Goal: Communication & Community: Answer question/provide support

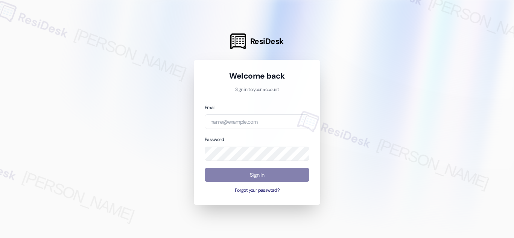
drag, startPoint x: 119, startPoint y: 185, endPoint x: 209, endPoint y: 163, distance: 92.8
click at [121, 185] on div at bounding box center [257, 119] width 514 height 238
click at [259, 122] on input "email" at bounding box center [257, 121] width 105 height 15
paste input "automated-surveys-twelve_rivers_management-richelle.acueza@twelve_rivers_manage…"
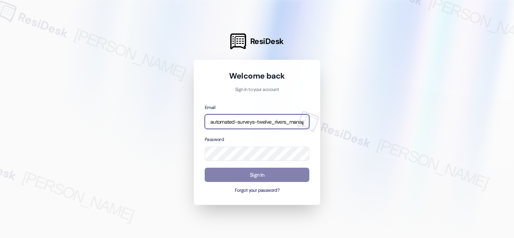
scroll to position [0, 127]
type input "automated-surveys-twelve_rivers_management-richelle.acueza@twelve_rivers_manage…"
click at [145, 135] on div at bounding box center [257, 119] width 514 height 238
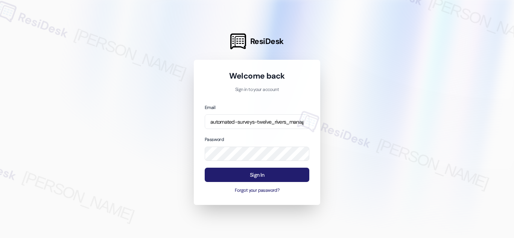
click at [264, 175] on button "Sign In" at bounding box center [257, 175] width 105 height 15
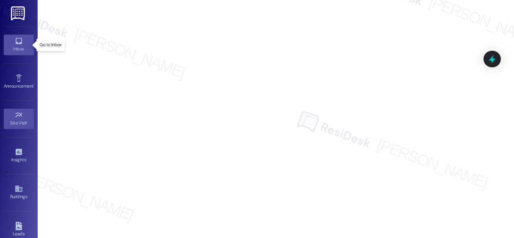
click at [20, 40] on icon at bounding box center [18, 41] width 6 height 6
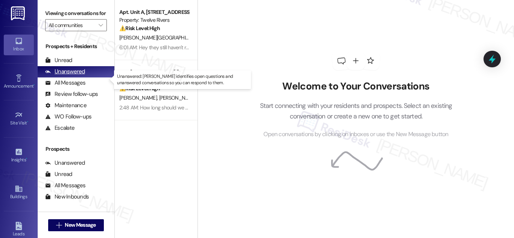
click at [77, 76] on div "Unanswered" at bounding box center [65, 72] width 40 height 8
drag, startPoint x: 77, startPoint y: 80, endPoint x: 85, endPoint y: 78, distance: 7.9
click at [77, 76] on div "Unanswered" at bounding box center [65, 72] width 40 height 8
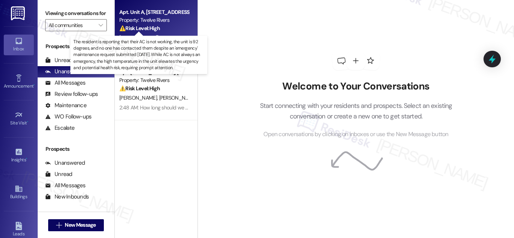
click at [151, 25] on strong "⚠️ Risk Level: High" at bounding box center [139, 28] width 41 height 7
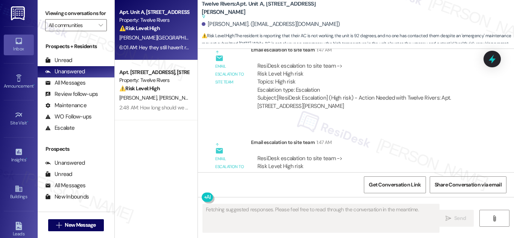
scroll to position [1303, 0]
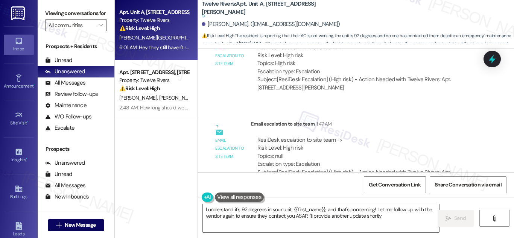
click at [511, 158] on div "Lease started May 23, 2022 at 8:00 AM Survey, sent via SMS Residesk Automated S…" at bounding box center [356, 111] width 316 height 124
drag, startPoint x: 505, startPoint y: 118, endPoint x: 496, endPoint y: 50, distance: 68.1
click at [496, 50] on html "Inbox Go to Inbox Announcement • Send A Text Announcement Site Visit • Go to Si…" at bounding box center [257, 119] width 514 height 238
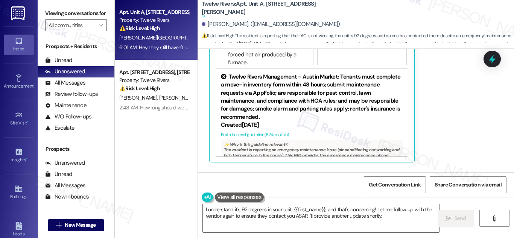
scroll to position [1749, 0]
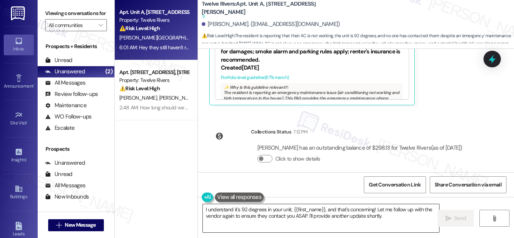
click at [295, 214] on textarea "I understand it's 92 degrees in your unit, {{first_name}}, and that's concernin…" at bounding box center [321, 218] width 237 height 28
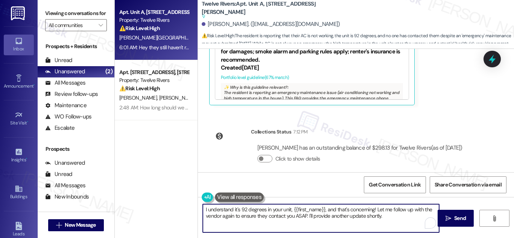
click at [390, 215] on textarea "I understand it's 92 degrees in your unit, {{first_name}}, and that's concernin…" at bounding box center [321, 218] width 237 height 28
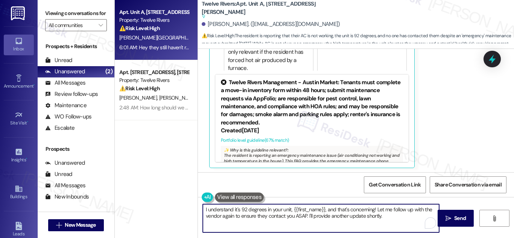
scroll to position [1698, 0]
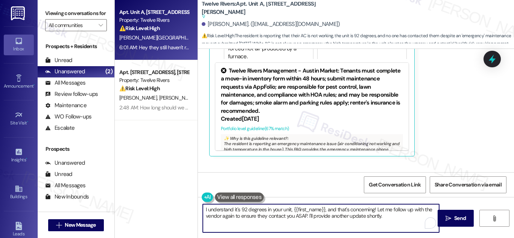
click at [508, 163] on div "Lease started May 23, 2022 at 8:00 AM Survey, sent via SMS Residesk Automated S…" at bounding box center [356, 111] width 316 height 124
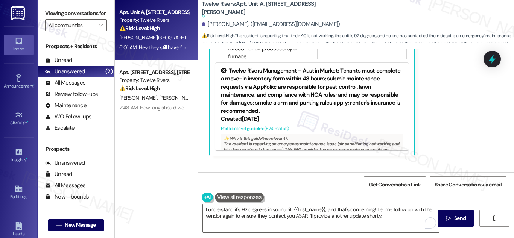
click at [168, 159] on div "Apt. Unit A, 838 N Meadows Drive Property: Twelve Rivers ⚠️ Risk Level: High Th…" at bounding box center [156, 92] width 83 height 185
click at [296, 176] on div "Get Conversation Link Share Conversation via email" at bounding box center [356, 184] width 316 height 25
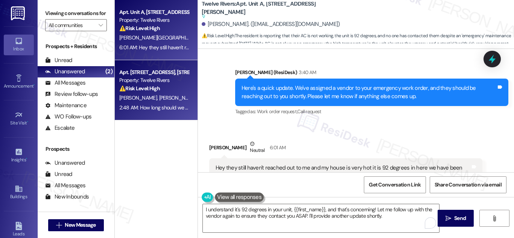
scroll to position [1448, 0]
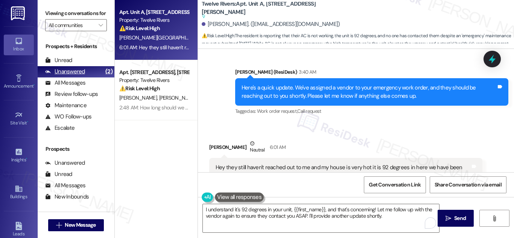
drag, startPoint x: 69, startPoint y: 79, endPoint x: 75, endPoint y: 77, distance: 5.6
click at [70, 76] on div "Unanswered" at bounding box center [65, 72] width 40 height 8
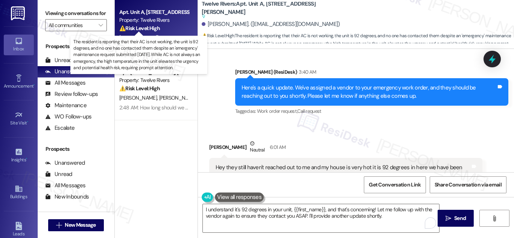
click at [153, 29] on strong "⚠️ Risk Level: High" at bounding box center [139, 28] width 41 height 7
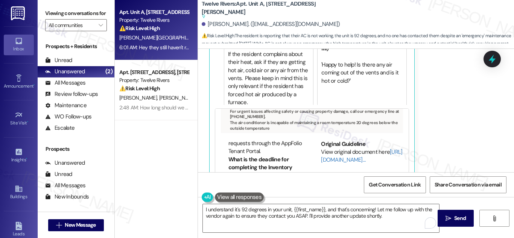
scroll to position [1749, 0]
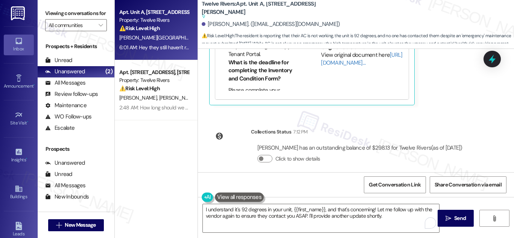
click at [506, 176] on div "Get Conversation Link Share Conversation via email" at bounding box center [356, 184] width 316 height 25
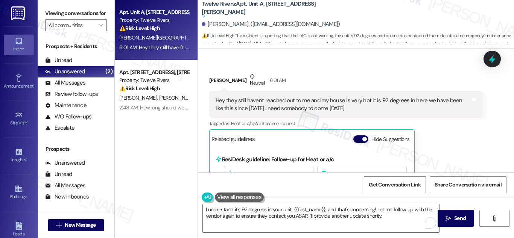
scroll to position [1509, 0]
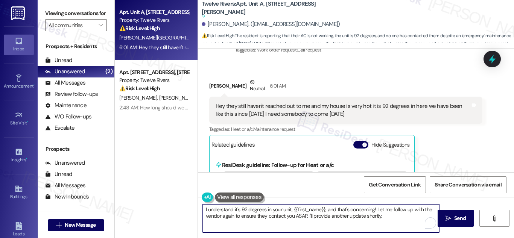
click at [388, 219] on textarea "I understand it's 92 degrees in your unit, {{first_name}}, and that's concernin…" at bounding box center [321, 218] width 237 height 28
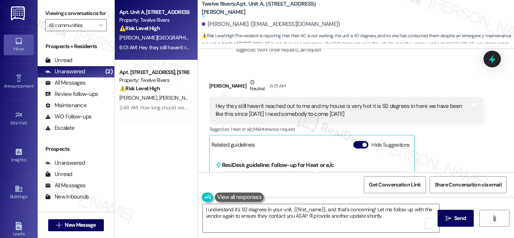
click at [278, 180] on div "Get Conversation Link Share Conversation via email" at bounding box center [356, 184] width 316 height 25
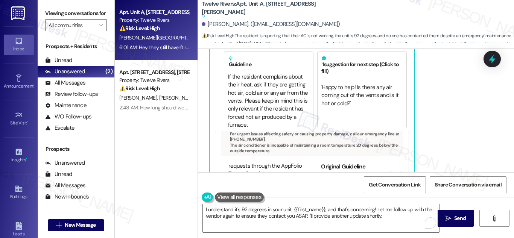
scroll to position [1749, 0]
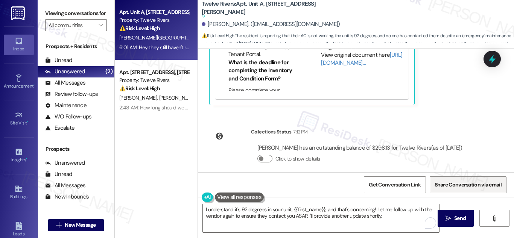
click at [501, 177] on span "Share Conversation via email" at bounding box center [468, 185] width 70 height 16
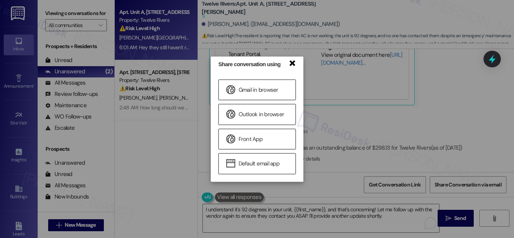
click at [295, 61] on link "×" at bounding box center [292, 63] width 8 height 8
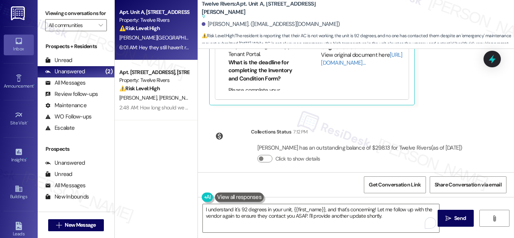
click at [211, 24] on div "[PERSON_NAME]. ([EMAIL_ADDRESS][DOMAIN_NAME])" at bounding box center [271, 24] width 139 height 8
drag, startPoint x: 211, startPoint y: 24, endPoint x: 234, endPoint y: 25, distance: 22.6
click at [234, 25] on div "[PERSON_NAME]. ([EMAIL_ADDRESS][DOMAIN_NAME])" at bounding box center [271, 24] width 139 height 8
copy div "[PERSON_NAME]"
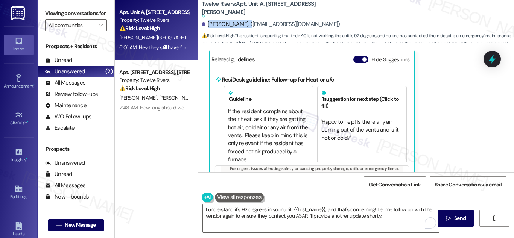
scroll to position [1515, 0]
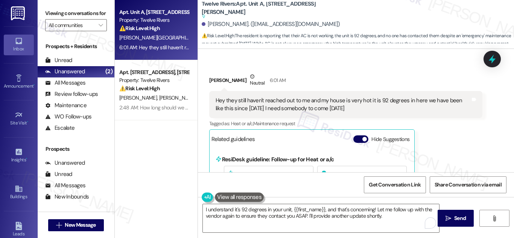
click at [267, 97] on div "Hey they still haven't reached out to me and my house is very hot it is 92 degr…" at bounding box center [343, 105] width 255 height 16
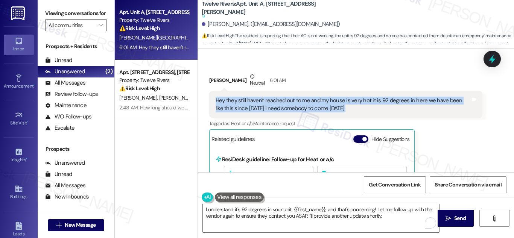
click at [267, 97] on div "Hey they still haven't reached out to me and my house is very hot it is 92 degr…" at bounding box center [343, 105] width 255 height 16
copy div "Hey they still haven't reached out to me and my house is very hot it is 92 degr…"
drag, startPoint x: 290, startPoint y: 96, endPoint x: 312, endPoint y: 111, distance: 26.4
click at [312, 118] on div "Tagged as: Heat or a/c , Click to highlight conversations about Heat or a/c Mai…" at bounding box center [345, 123] width 273 height 11
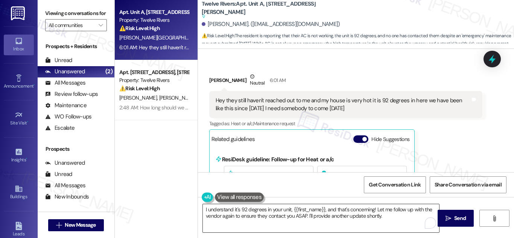
click at [210, 217] on textarea "I understand it's 92 degrees in your unit, {{first_name}}, and that's concernin…" at bounding box center [321, 218] width 237 height 28
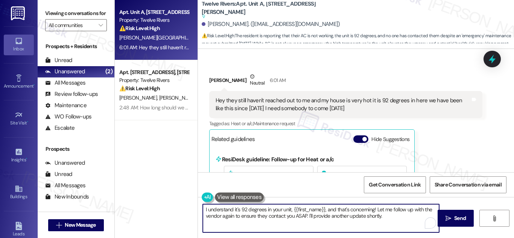
click at [210, 217] on textarea "I understand it's 92 degrees in your unit, {{first_name}}, and that's concernin…" at bounding box center [321, 218] width 237 height 28
click at [209, 218] on textarea "I understand it's 92 degrees in your unit, {{first_name}}, and that's concernin…" at bounding box center [321, 218] width 237 height 28
click at [297, 217] on textarea "I understand it's 92 degrees in your unit, {{first_name}}, and that's concernin…" at bounding box center [321, 218] width 237 height 28
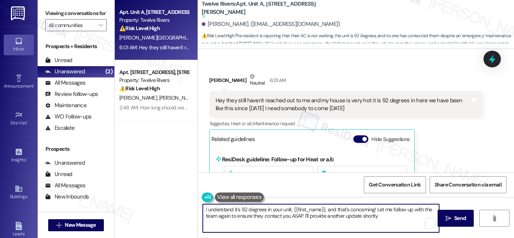
click at [297, 217] on textarea "I understand it's 92 degrees in your unit, {{first_name}}, and that's concernin…" at bounding box center [321, 218] width 237 height 28
click at [363, 217] on textarea "I understand it's 92 degrees in your unit, {{first_name}}, and that's concernin…" at bounding box center [321, 218] width 237 height 28
drag, startPoint x: 363, startPoint y: 217, endPoint x: 373, endPoint y: 232, distance: 17.9
click at [363, 217] on textarea "I understand it's 92 degrees in your unit, {{first_name}}, and that's concernin…" at bounding box center [321, 218] width 237 height 28
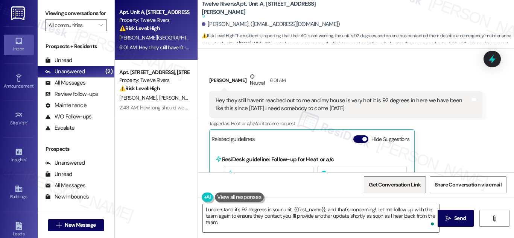
drag, startPoint x: 404, startPoint y: 181, endPoint x: 407, endPoint y: 185, distance: 5.4
click at [404, 181] on span "Get Conversation Link" at bounding box center [395, 185] width 55 height 16
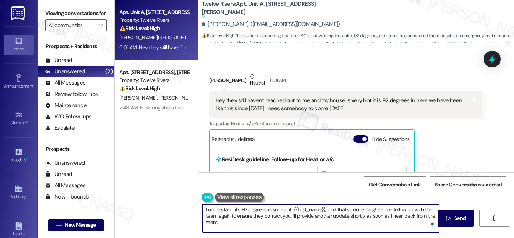
click at [375, 212] on textarea "I understand it's 92 degrees in your unit, {{first_name}}, and that's concernin…" at bounding box center [321, 218] width 237 height 28
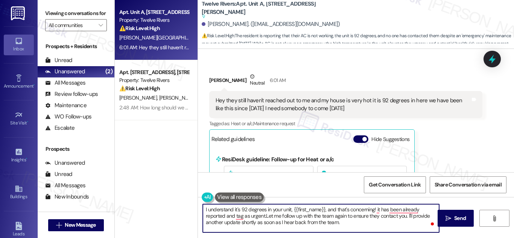
type textarea "I understand it's 92 degrees in your unit, {{first_name}}, and that's concernin…"
click at [354, 217] on textarea "I understand it's 92 degrees in your unit, {{first_name}}, and that's concernin…" at bounding box center [321, 218] width 237 height 28
click at [355, 217] on textarea "I understand it's 92 degrees in your unit, {{first_name}}, and that's concernin…" at bounding box center [321, 218] width 237 height 28
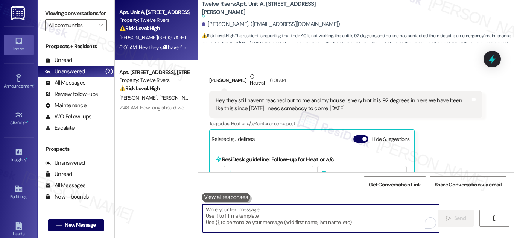
paste textarea "I understand it’s 92 degrees in your unit, and that’s definitely concerning. Th…"
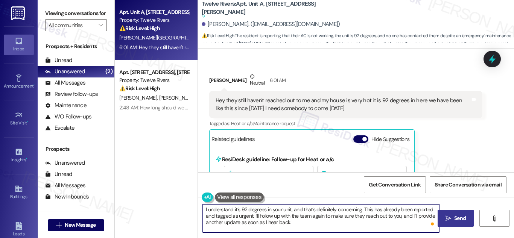
type textarea "I understand it’s 92 degrees in your unit, and that’s definitely concerning. Th…"
click at [456, 222] on span "Send" at bounding box center [461, 219] width 12 height 8
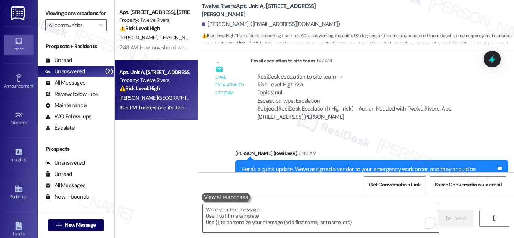
scroll to position [1703, 0]
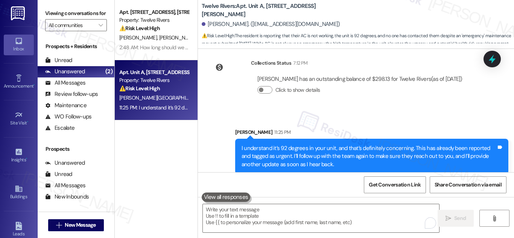
click at [160, 85] on div "⚠️ Risk Level: High The resident is reporting that their AC is not working, the…" at bounding box center [154, 89] width 70 height 8
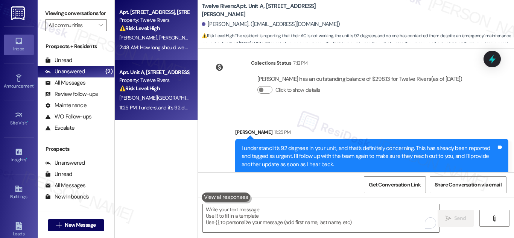
click at [145, 15] on div "Apt. [STREET_ADDRESS], [STREET_ADDRESS]" at bounding box center [154, 12] width 70 height 8
type textarea "Fetching suggested responses. Please feel free to read through the conversation…"
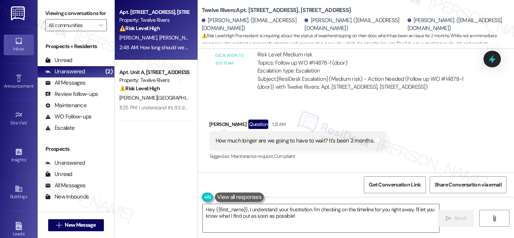
scroll to position [7736, 0]
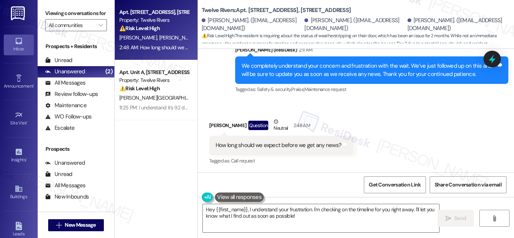
click at [291, 148] on div "How long should we expect before we get any news?" at bounding box center [279, 146] width 126 height 8
copy div "How long should we expect before we get any news? Tags and notes"
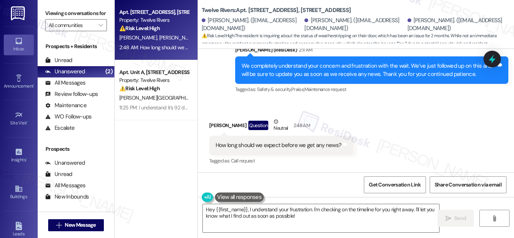
click at [252, 7] on b "Twelve Rivers: Apt. 1815 Golden Pheasant Drive, 1815 Golden Pheasant Drive" at bounding box center [276, 10] width 149 height 8
click at [255, 7] on b "Twelve Rivers: Apt. 1815 Golden Pheasant Drive, 1815 Golden Pheasant Drive" at bounding box center [276, 10] width 149 height 8
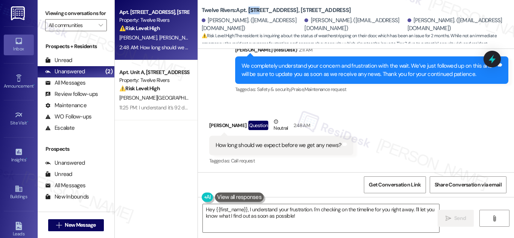
click at [253, 6] on b "Twelve Rivers: Apt. 1815 Golden Pheasant Drive, 1815 Golden Pheasant Drive" at bounding box center [276, 10] width 149 height 8
drag, startPoint x: 253, startPoint y: 6, endPoint x: 260, endPoint y: 6, distance: 6.8
click at [260, 6] on b "Twelve Rivers: Apt. 1815 Golden Pheasant Drive, 1815 Golden Pheasant Drive" at bounding box center [276, 10] width 149 height 8
drag, startPoint x: 492, startPoint y: 56, endPoint x: 501, endPoint y: 19, distance: 38.3
click at [501, 19] on body "Inbox Go to Inbox Announcement • Send A Text Announcement Site Visit • Go to Si…" at bounding box center [257, 119] width 514 height 238
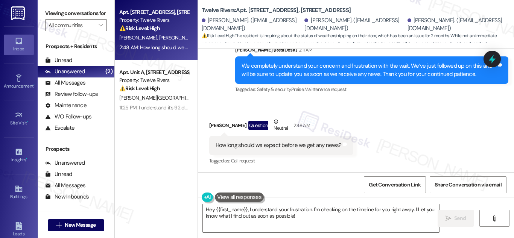
click at [311, 146] on div "How long should we expect before we get any news?" at bounding box center [279, 146] width 126 height 8
copy div "How long should we expect before we get any news? Tags and notes"
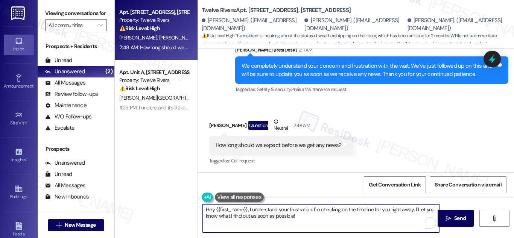
click at [230, 237] on div "Hey {{first_name}}, I understand your frustration. I'm checking on the timeline…" at bounding box center [356, 225] width 316 height 56
click at [231, 224] on textarea "Hey {{first_name}}, I understand your frustration. I'm checking on the timeline…" at bounding box center [321, 218] width 237 height 28
click at [295, 146] on div "How long should we expect before we get any news?" at bounding box center [279, 146] width 126 height 8
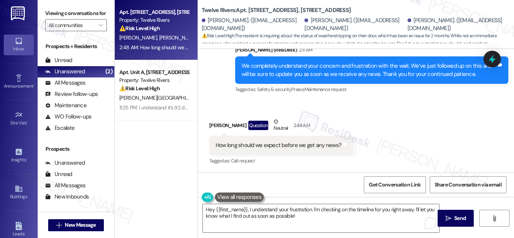
click at [295, 146] on div "How long should we expect before we get any news?" at bounding box center [279, 146] width 126 height 8
copy div "How long should we expect before we get any news? Tags and notes"
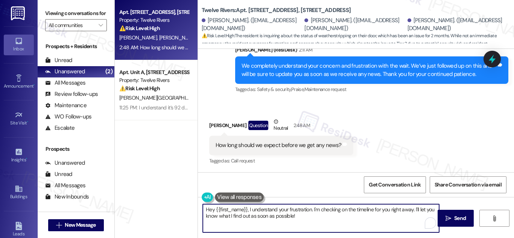
click at [319, 217] on textarea "Hey {{first_name}}, I understand your frustration. I'm checking on the timeline…" at bounding box center [321, 218] width 237 height 28
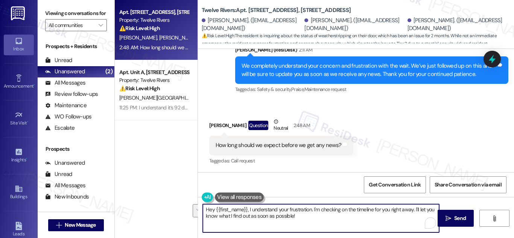
paste textarea "i! I totally understand wanting an update. I’ve followed up with the team, and …"
click at [305, 208] on textarea "Hi! I totally understand wanting an update. I’ve followed up with the team, and…" at bounding box center [321, 218] width 237 height 28
type textarea "Hi! I totally understand wanting an update. I’ve already followed up with the t…"
click at [460, 219] on span "Send" at bounding box center [461, 219] width 12 height 8
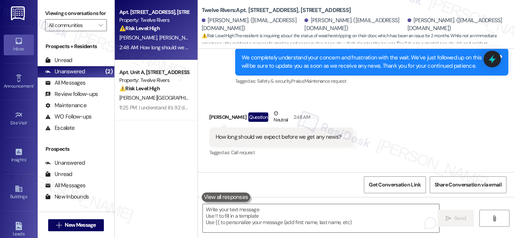
scroll to position [7735, 0]
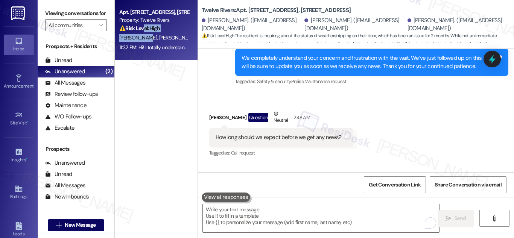
click at [141, 33] on div "Apt. 1815 Golden Pheasant Drive, 1815 Golden Pheasant Drive Property: Twelve Ri…" at bounding box center [156, 30] width 83 height 60
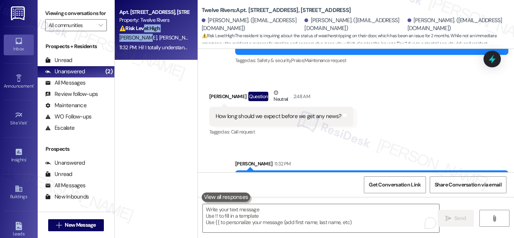
scroll to position [7796, 0]
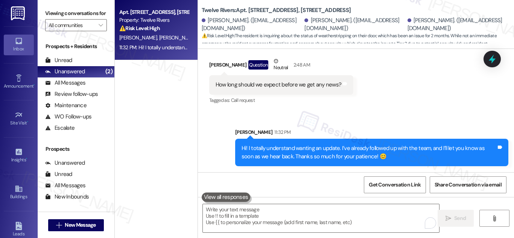
click at [178, 34] on div "L. Gautreaux J. Gautreaux E. Gautreaux" at bounding box center [154, 37] width 71 height 9
click at [69, 76] on div "Unanswered" at bounding box center [65, 72] width 40 height 8
click at [157, 16] on div "Apt. [STREET_ADDRESS], [STREET_ADDRESS]" at bounding box center [154, 12] width 70 height 8
click at [64, 87] on div "All Messages" at bounding box center [65, 83] width 40 height 8
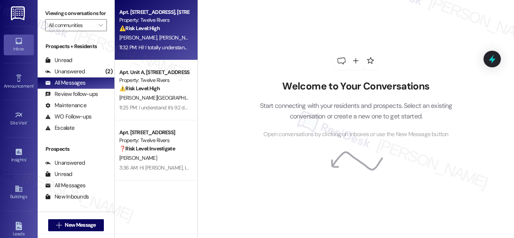
click at [137, 27] on strong "⚠️ Risk Level: High" at bounding box center [139, 28] width 41 height 7
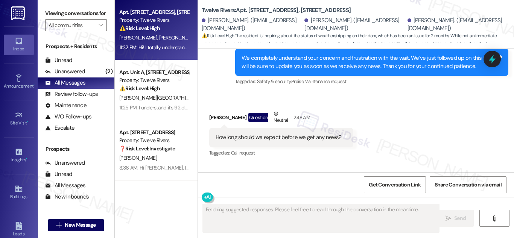
scroll to position [7807, 0]
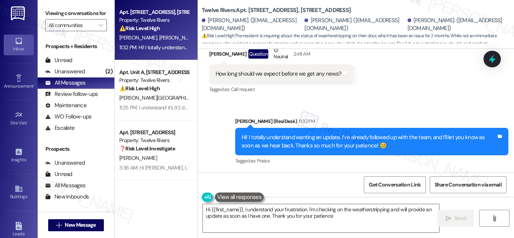
type textarea "Hi {{first_name}}, I understand your frustration. I'm checking on the weatherst…"
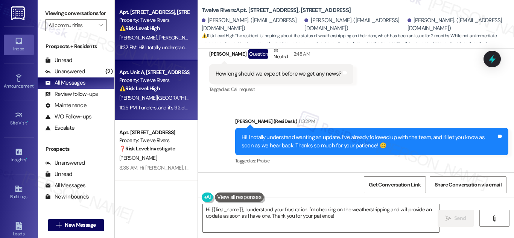
click at [149, 69] on div "Apt. Unit A, [STREET_ADDRESS][PERSON_NAME]" at bounding box center [154, 73] width 70 height 8
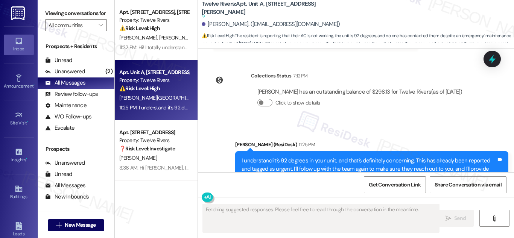
scroll to position [1829, 0]
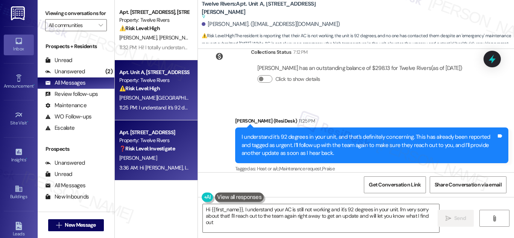
type textarea "Hi {{first_name}}, I understand your AC is still not working and it's 92 degree…"
click at [154, 144] on div "Property: Twelve Rivers" at bounding box center [154, 141] width 70 height 8
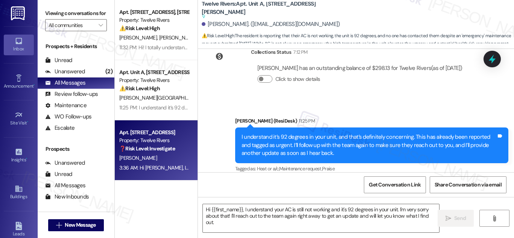
type textarea "Fetching suggested responses. Please feel free to read through the conversation…"
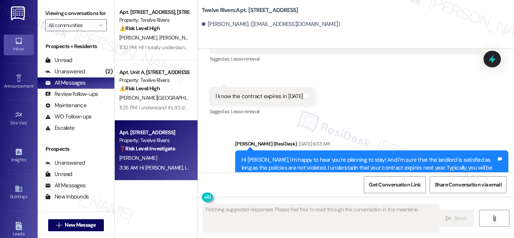
scroll to position [3070, 0]
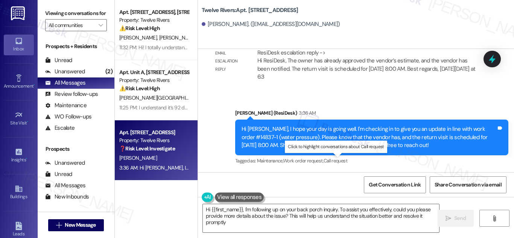
type textarea "Hi {{first_name}}, I'm following up on your back porch inquiry. To assist you e…"
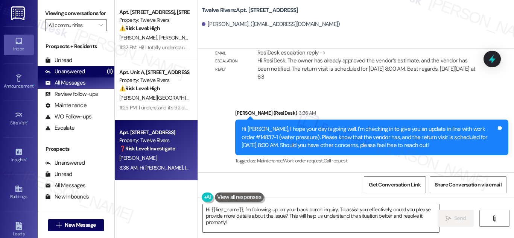
drag, startPoint x: 63, startPoint y: 81, endPoint x: 69, endPoint y: 79, distance: 5.6
click at [63, 76] on div "Unanswered" at bounding box center [65, 72] width 40 height 8
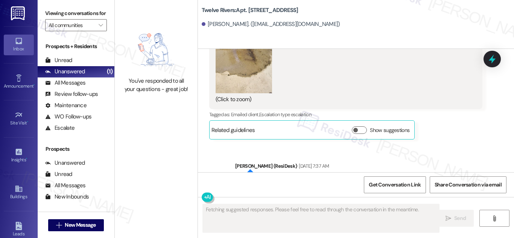
scroll to position [2732, 0]
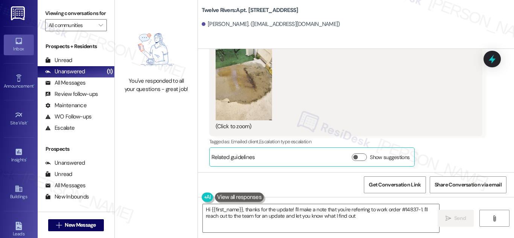
type textarea "Hi {{first_name}}, thanks for the update! I'll make a note that you're referrin…"
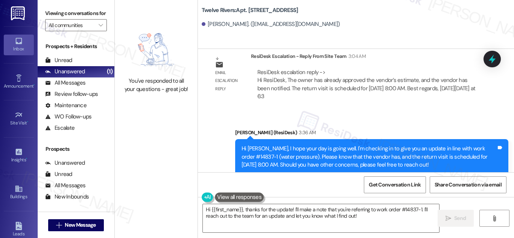
scroll to position [3070, 0]
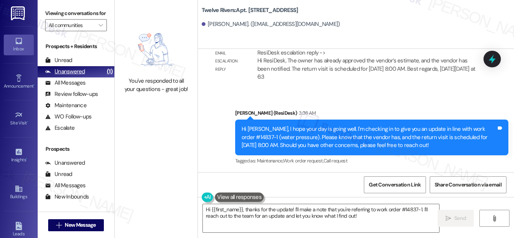
click at [78, 76] on div "Unanswered" at bounding box center [65, 72] width 40 height 8
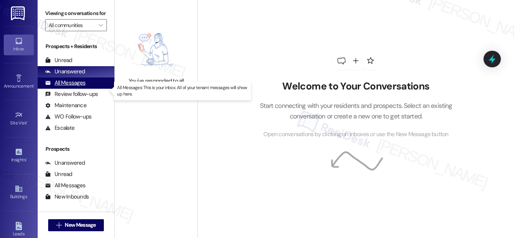
drag, startPoint x: 64, startPoint y: 91, endPoint x: 74, endPoint y: 90, distance: 10.2
click at [64, 87] on div "All Messages" at bounding box center [65, 83] width 40 height 8
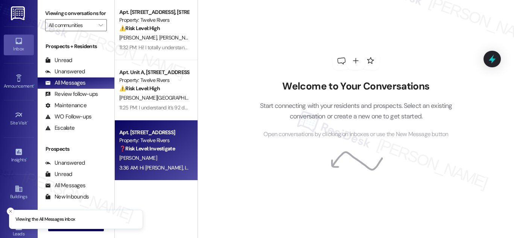
scroll to position [113, 0]
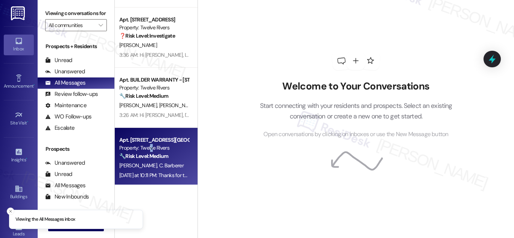
click at [150, 145] on div "Property: Twelve Rivers" at bounding box center [154, 148] width 70 height 8
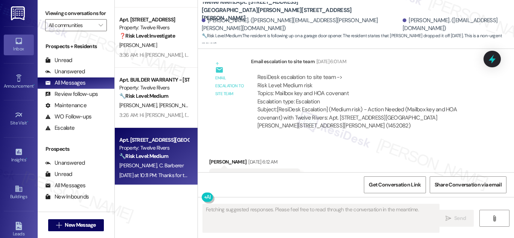
scroll to position [3587, 0]
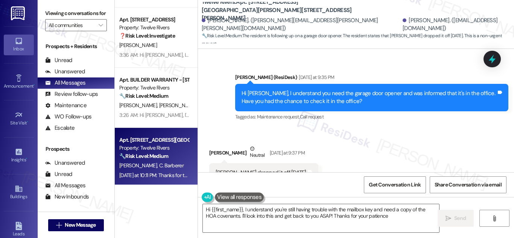
type textarea "Hi {{first_name}}, I understand you're still having trouble with the mailbox ke…"
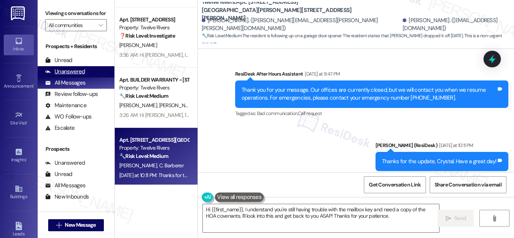
click at [75, 76] on div "Unanswered" at bounding box center [65, 72] width 40 height 8
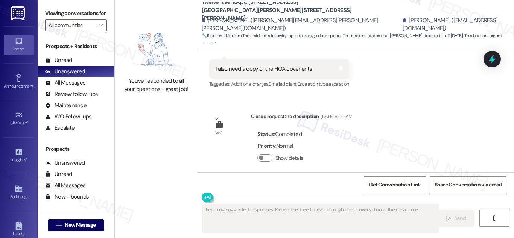
scroll to position [3587, 0]
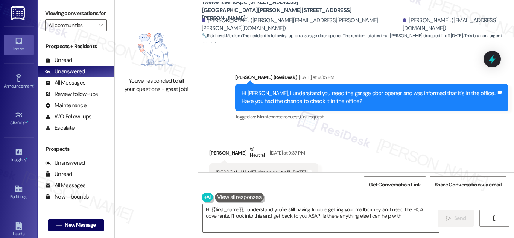
type textarea "Hi {{first_name}}, I understand you're still having trouble getting your mailbo…"
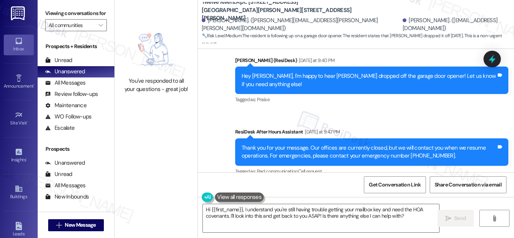
scroll to position [3719, 0]
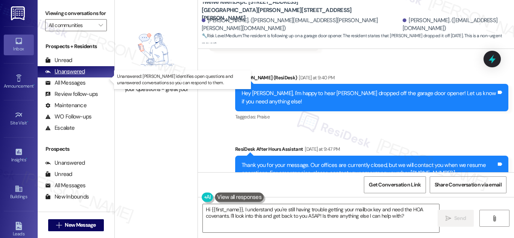
click at [69, 76] on div "Unanswered" at bounding box center [65, 72] width 40 height 8
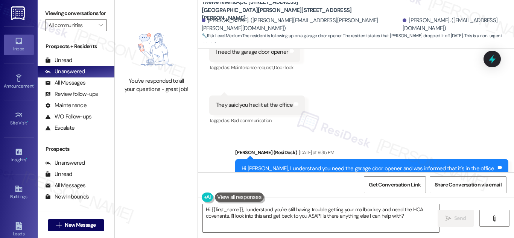
scroll to position [3455, 0]
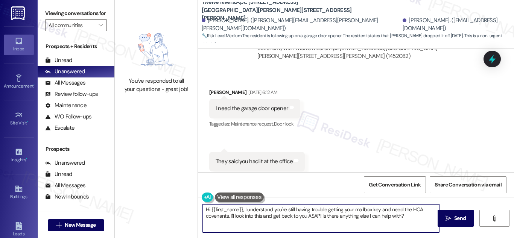
click at [411, 217] on textarea "Hi {{first_name}}, I understand you're still having trouble getting your mailbo…" at bounding box center [321, 218] width 237 height 28
click at [153, 123] on div "You've responded to all your questions - great job!" at bounding box center [156, 119] width 83 height 238
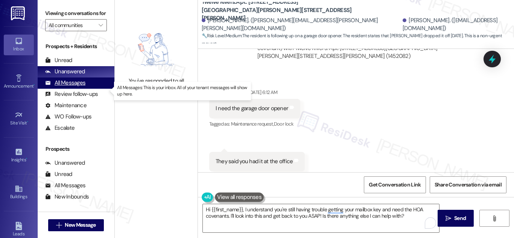
click at [84, 87] on div "All Messages" at bounding box center [65, 83] width 40 height 8
drag, startPoint x: 84, startPoint y: 91, endPoint x: 99, endPoint y: 75, distance: 22.4
click at [84, 87] on div "All Messages" at bounding box center [65, 83] width 40 height 8
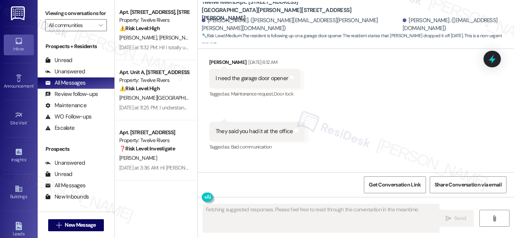
scroll to position [3587, 0]
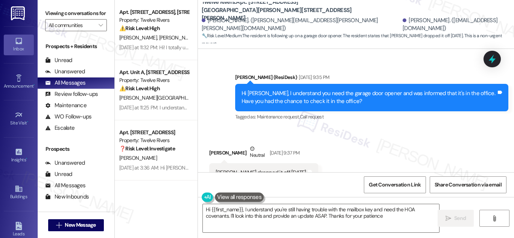
type textarea "Hi {{first_name}}, I understand you're still having trouble with the mailbox ke…"
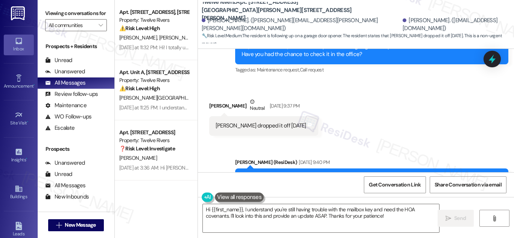
scroll to position [3775, 0]
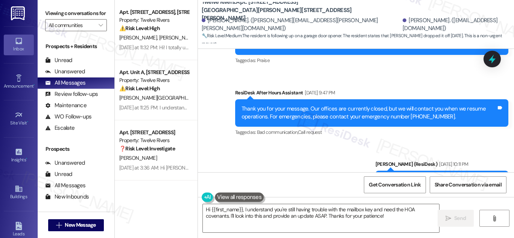
click at [511, 171] on div "Sent via SMS Sarah (ResiDesk) Sep 10, 2025 at 10:11 PM Thanks for the update, C…" at bounding box center [442, 181] width 144 height 52
click at [72, 87] on div "All Messages" at bounding box center [65, 83] width 40 height 8
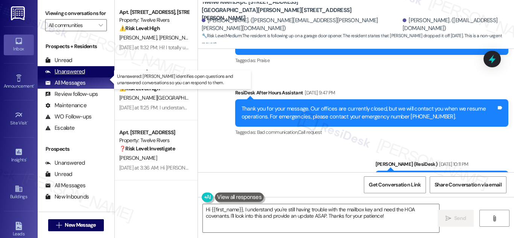
click at [68, 76] on div "Unanswered" at bounding box center [65, 72] width 40 height 8
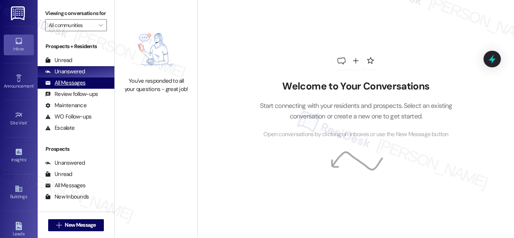
click at [76, 87] on div "All Messages" at bounding box center [65, 83] width 40 height 8
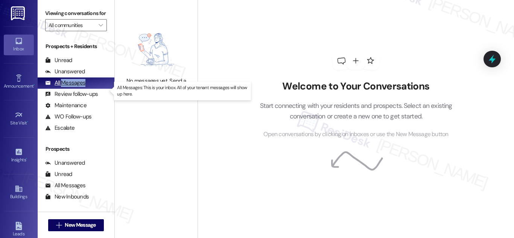
click at [76, 87] on div "All Messages" at bounding box center [65, 83] width 40 height 8
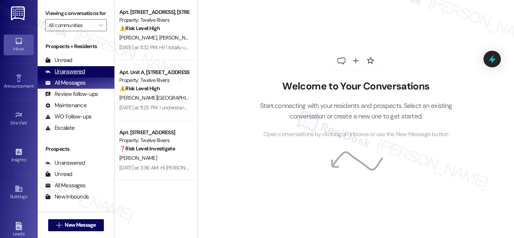
click at [69, 76] on div "Unanswered" at bounding box center [65, 72] width 40 height 8
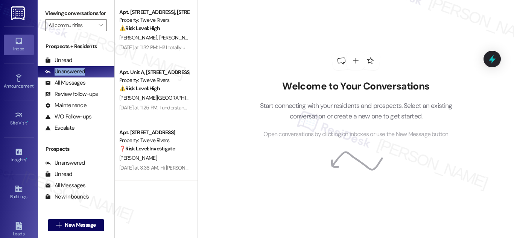
click at [69, 76] on div "Unanswered" at bounding box center [65, 72] width 40 height 8
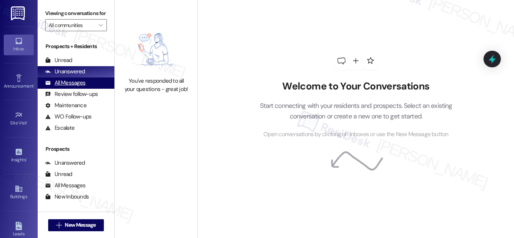
click at [76, 87] on div "All Messages" at bounding box center [65, 83] width 40 height 8
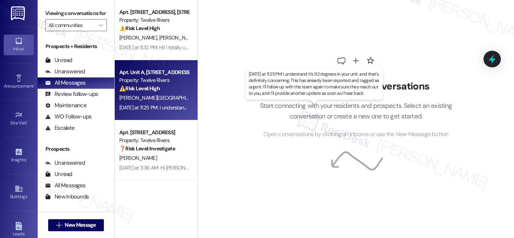
click at [156, 110] on div "[DATE] at 11:25 PM: I understand it’s 92 degrees in your unit, and that’s defin…" at bounding box center [411, 107] width 585 height 7
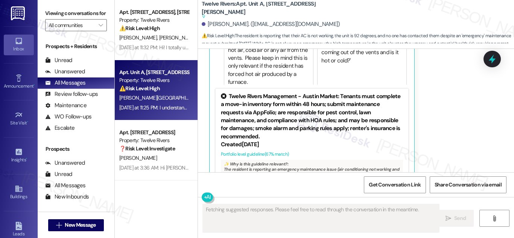
scroll to position [1679, 0]
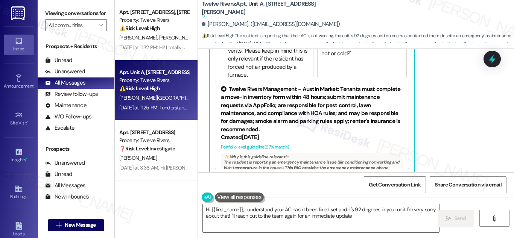
type textarea "Hi {{first_name}}, I understand your AC hasn't been fixed yet and it's 92 degre…"
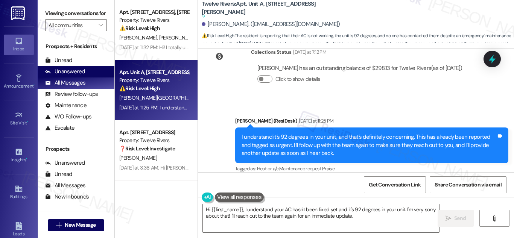
click at [73, 76] on div "Unanswered" at bounding box center [65, 72] width 40 height 8
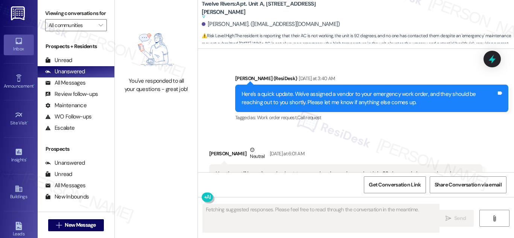
scroll to position [1679, 0]
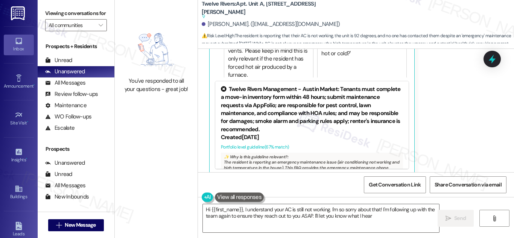
type textarea "Hi {{first_name}}, I understand your AC is still not working. I'm so sorry abou…"
